Goal: Transaction & Acquisition: Purchase product/service

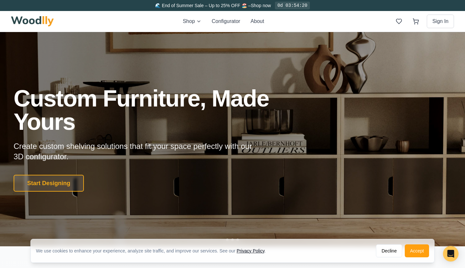
click at [196, 27] on div "Shop Configurator About Sign In" at bounding box center [232, 21] width 443 height 21
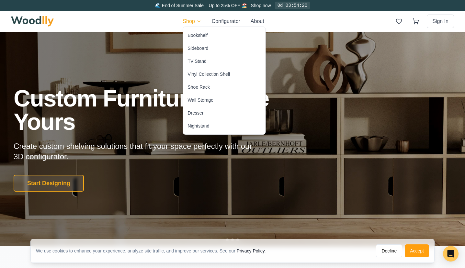
click at [211, 112] on div "Dresser" at bounding box center [224, 113] width 82 height 13
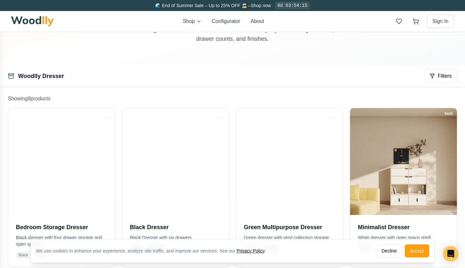
scroll to position [109, 0]
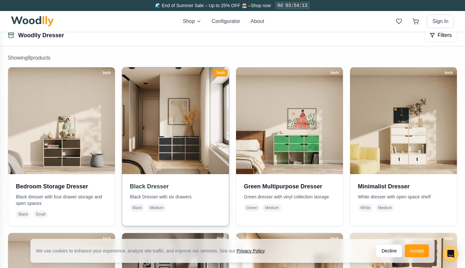
click at [142, 150] on img at bounding box center [176, 121] width 112 height 112
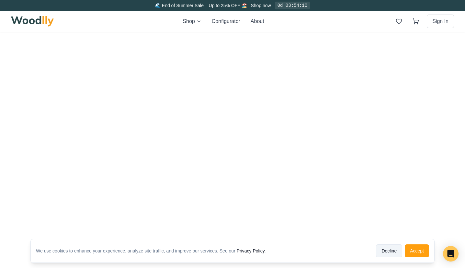
click at [394, 253] on button "Decline" at bounding box center [389, 251] width 26 height 13
